Goal: Find specific page/section: Find specific page/section

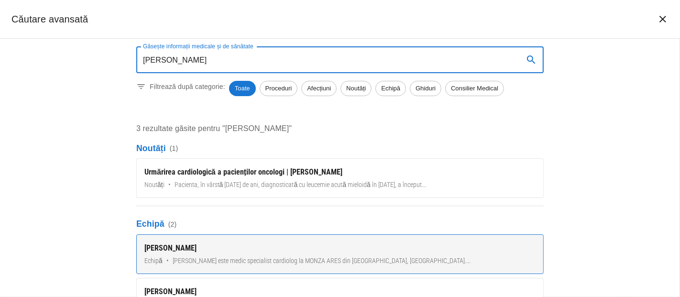
type input "[PERSON_NAME]"
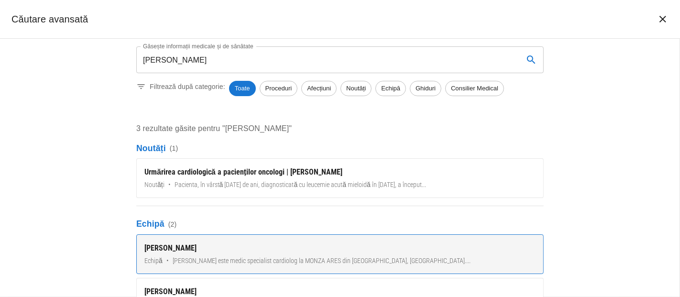
click at [177, 248] on div "[PERSON_NAME]" at bounding box center [339, 248] width 391 height 11
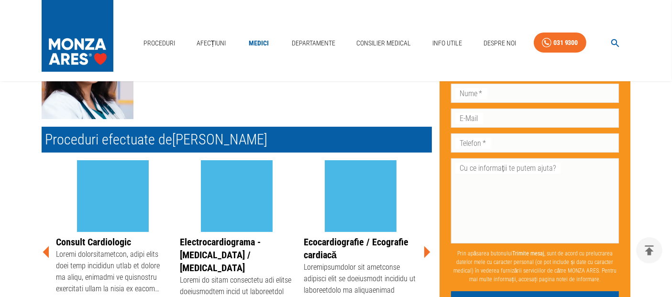
scroll to position [159, 0]
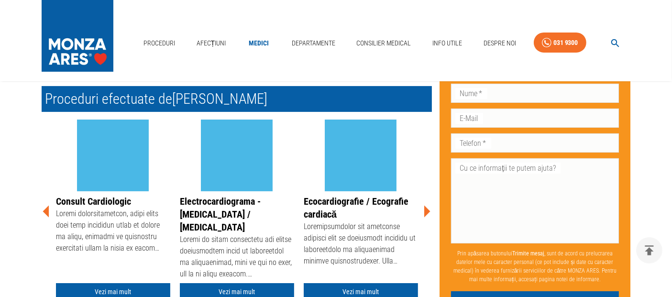
click at [428, 210] on icon at bounding box center [427, 212] width 6 height 12
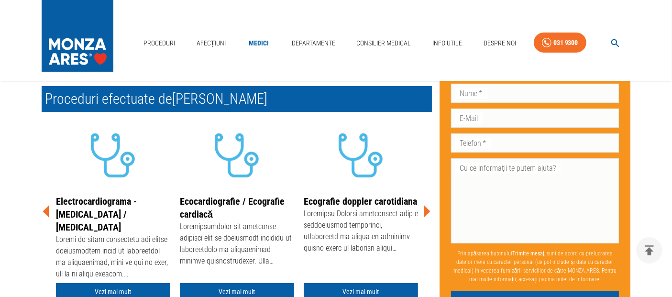
click at [428, 210] on icon at bounding box center [427, 212] width 6 height 12
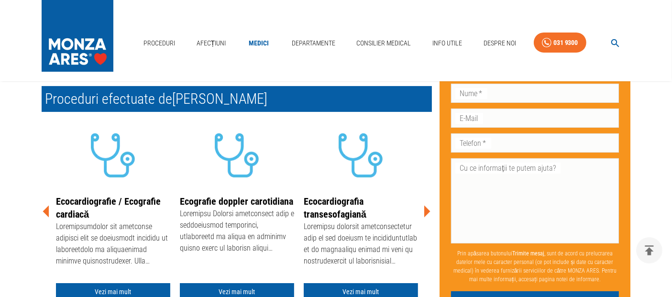
click at [428, 210] on icon at bounding box center [427, 212] width 6 height 12
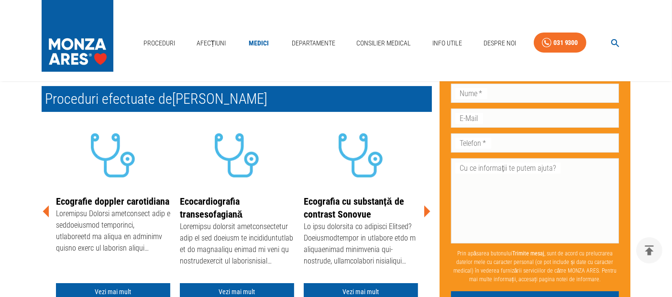
click at [428, 210] on icon at bounding box center [427, 212] width 6 height 12
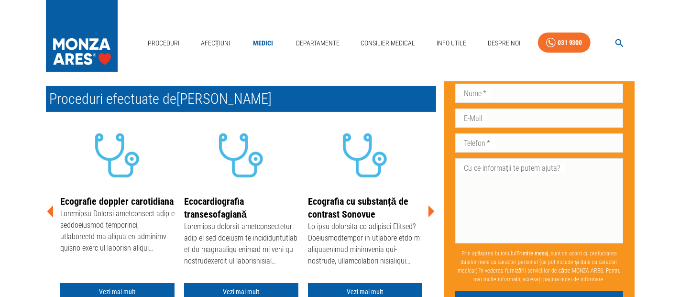
scroll to position [0, 0]
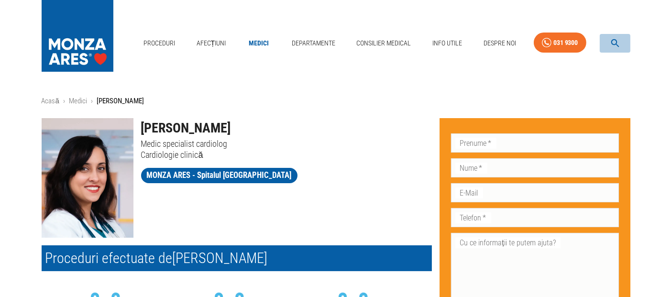
click at [612, 43] on icon "button" at bounding box center [615, 43] width 8 height 8
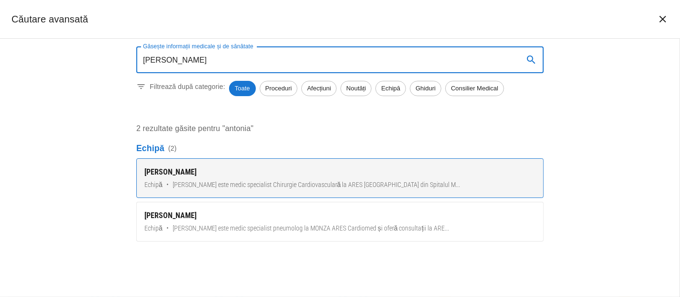
type input "[PERSON_NAME]"
click at [256, 176] on div "[PERSON_NAME]" at bounding box center [339, 171] width 391 height 11
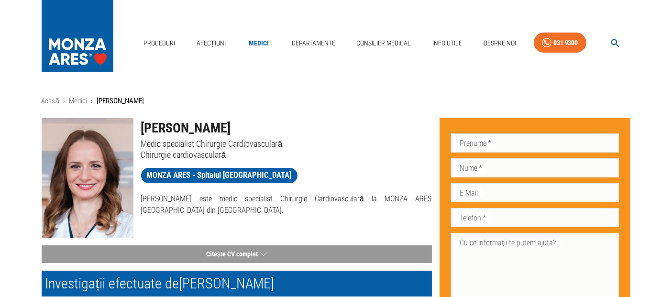
click at [612, 41] on icon "button" at bounding box center [615, 43] width 8 height 8
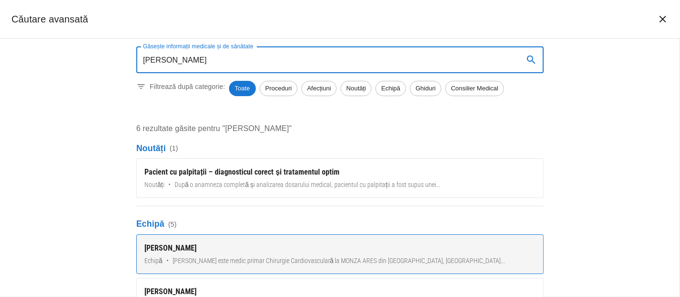
type input "[PERSON_NAME]"
click at [266, 259] on span "[PERSON_NAME] este medic primar Chirurgie Cardiovasculară la MONZA ARES din [GE…" at bounding box center [339, 261] width 333 height 10
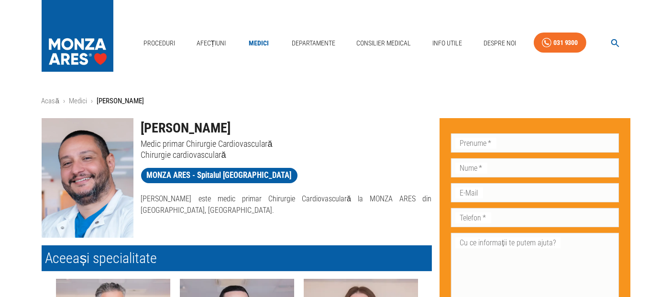
click at [614, 44] on icon "button" at bounding box center [615, 43] width 8 height 8
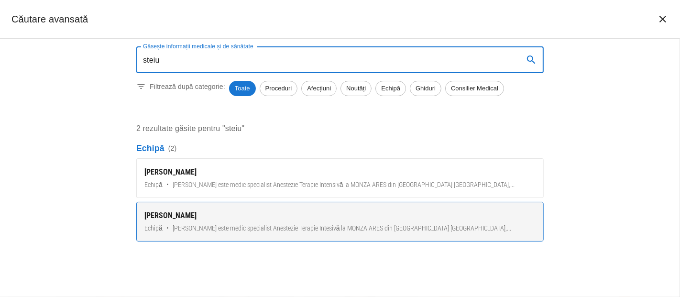
type input "steiu"
click at [232, 210] on link "[PERSON_NAME] Echipă • [PERSON_NAME] este medic specialist Anestezie Terapie In…" at bounding box center [340, 222] width 408 height 40
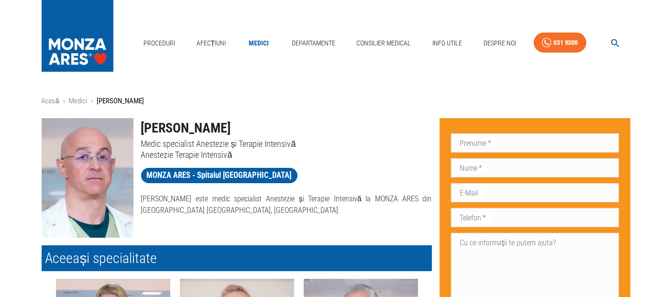
click at [615, 42] on icon "button" at bounding box center [615, 43] width 11 height 11
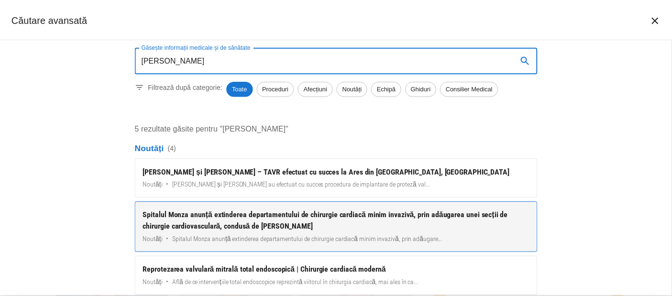
scroll to position [125, 0]
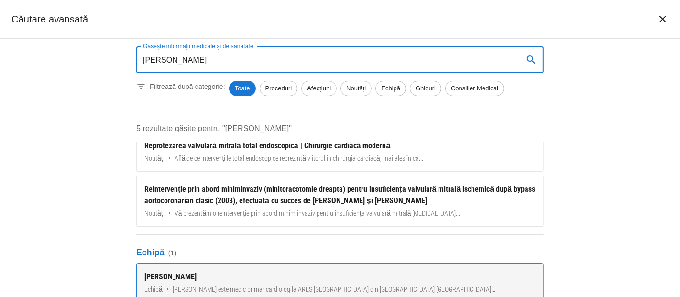
type input "[PERSON_NAME]"
click at [189, 271] on div "[PERSON_NAME]" at bounding box center [339, 276] width 391 height 11
